Goal: Task Accomplishment & Management: Use online tool/utility

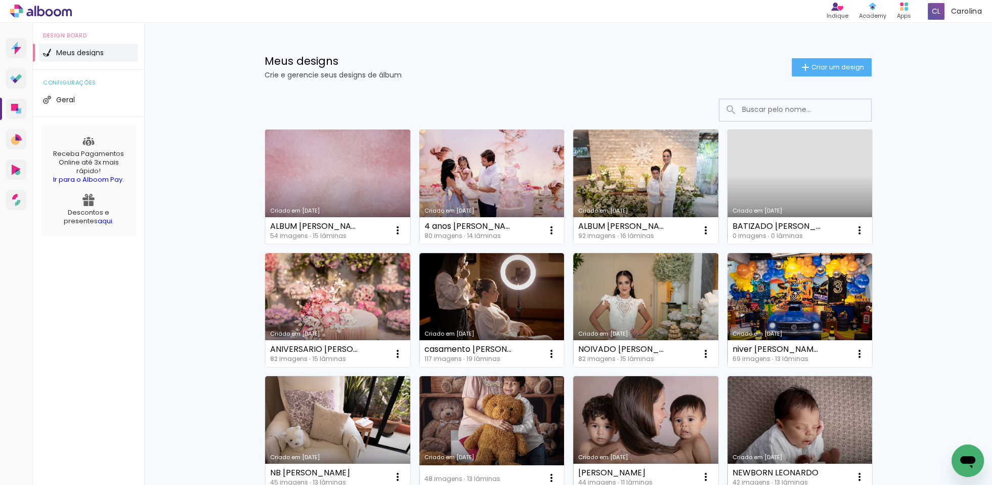
click at [352, 182] on link "Criado em [DATE]" at bounding box center [337, 186] width 145 height 114
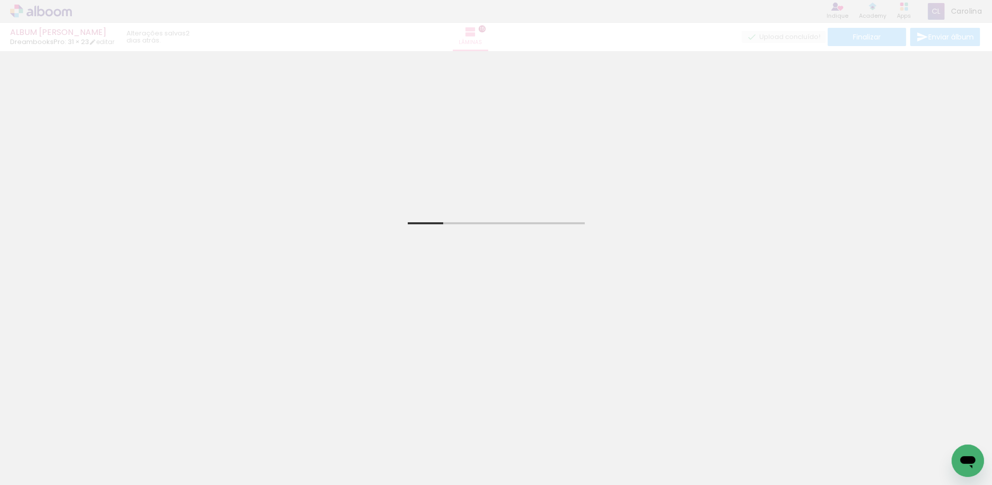
drag, startPoint x: 49, startPoint y: 455, endPoint x: 53, endPoint y: 450, distance: 6.4
click at [48, 453] on input "Todas as fotos" at bounding box center [28, 454] width 38 height 9
click at [52, 449] on paper-item "Não utilizadas" at bounding box center [33, 450] width 52 height 9
type input "Não utilizadas"
click at [55, 461] on iron-icon at bounding box center [52, 462] width 8 height 8
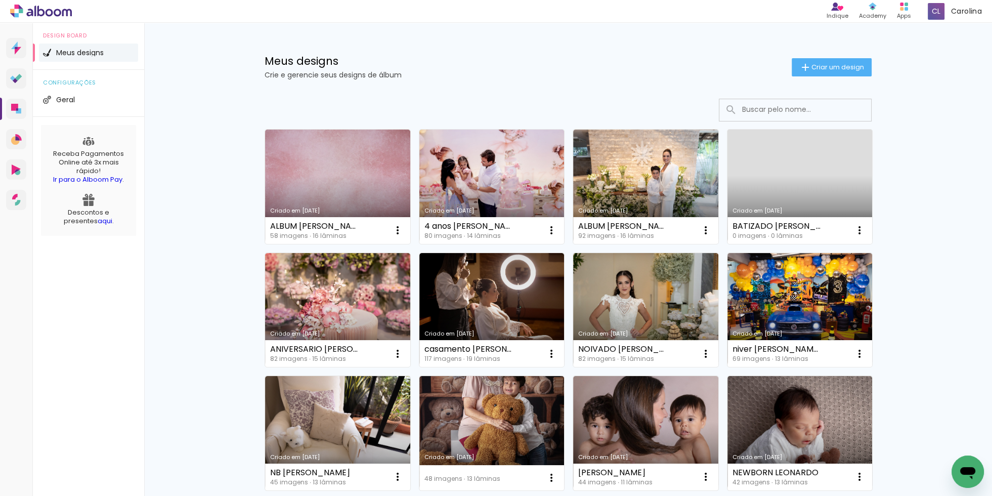
drag, startPoint x: 352, startPoint y: 166, endPoint x: 358, endPoint y: 166, distance: 5.6
click at [351, 166] on link "Criado em [DATE]" at bounding box center [337, 186] width 145 height 114
click at [0, 0] on neon-animated-pages "Confirmar Cancelar" at bounding box center [0, 0] width 0 height 0
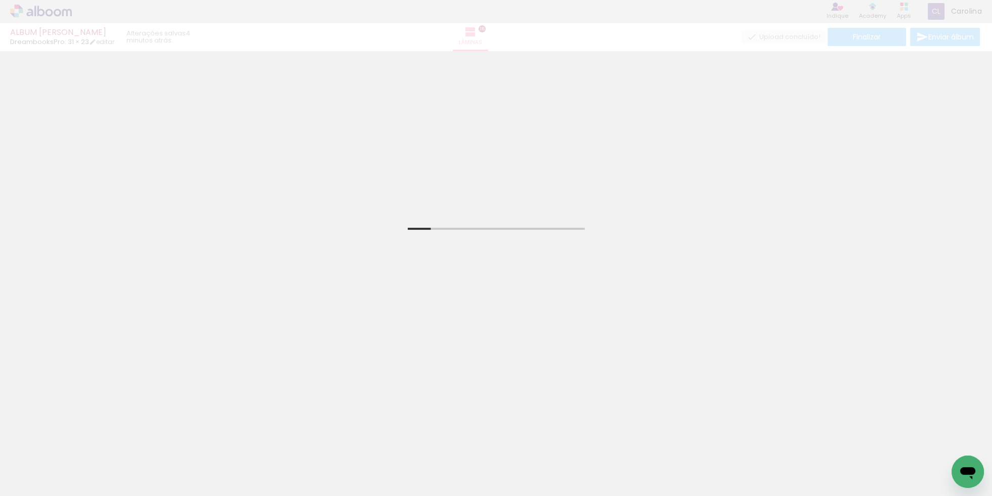
click at [54, 465] on iron-icon at bounding box center [52, 465] width 8 height 8
click at [0, 0] on slot "Não utilizadas" at bounding box center [0, 0] width 0 height 0
type input "Não utilizadas"
click at [42, 488] on span "Adicionar Fotos" at bounding box center [36, 490] width 30 height 11
click at [0, 0] on input "file" at bounding box center [0, 0] width 0 height 0
